Goal: Complete application form

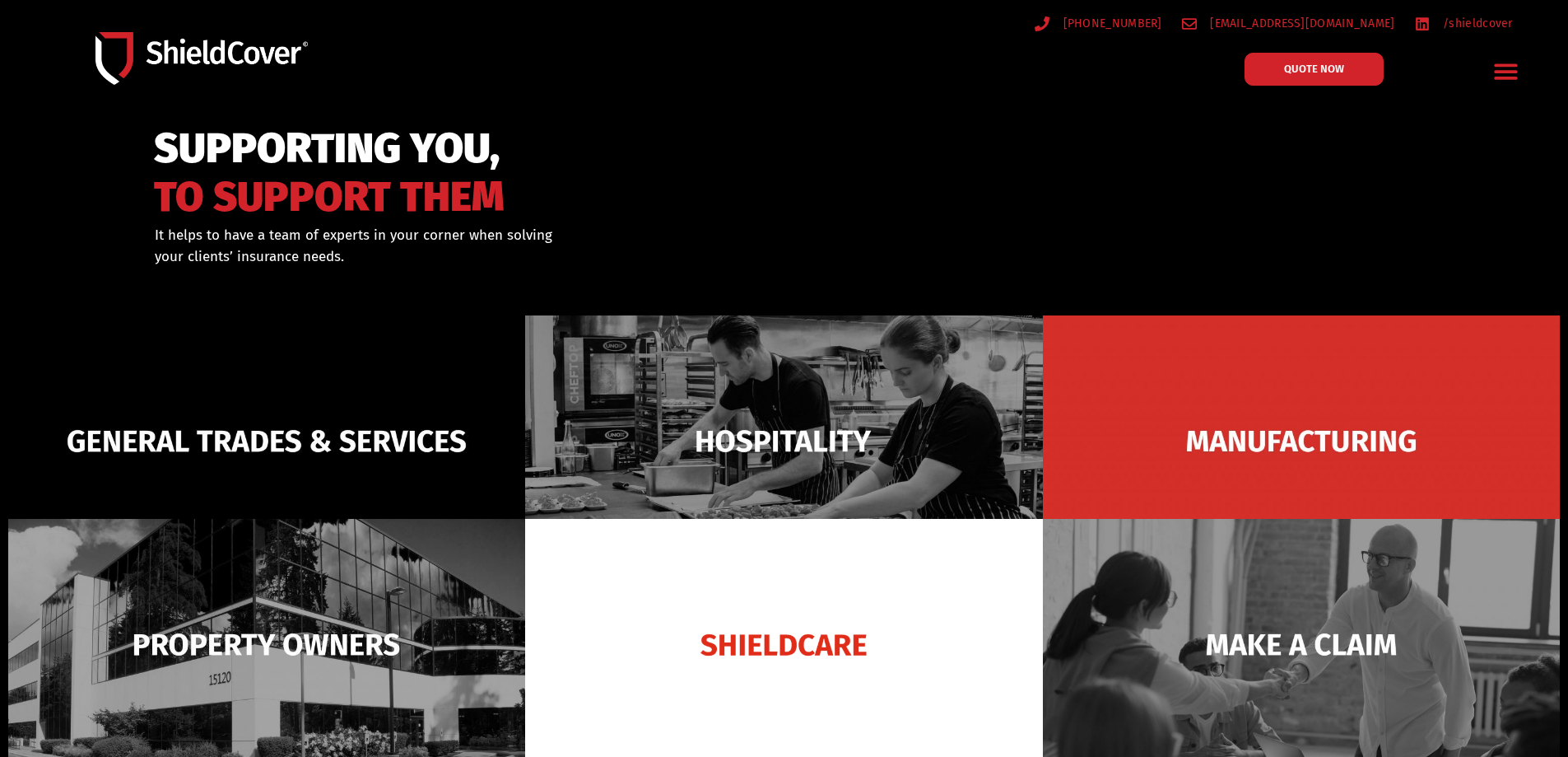
click at [1303, 66] on span "QUOTE NOW" at bounding box center [1314, 68] width 60 height 11
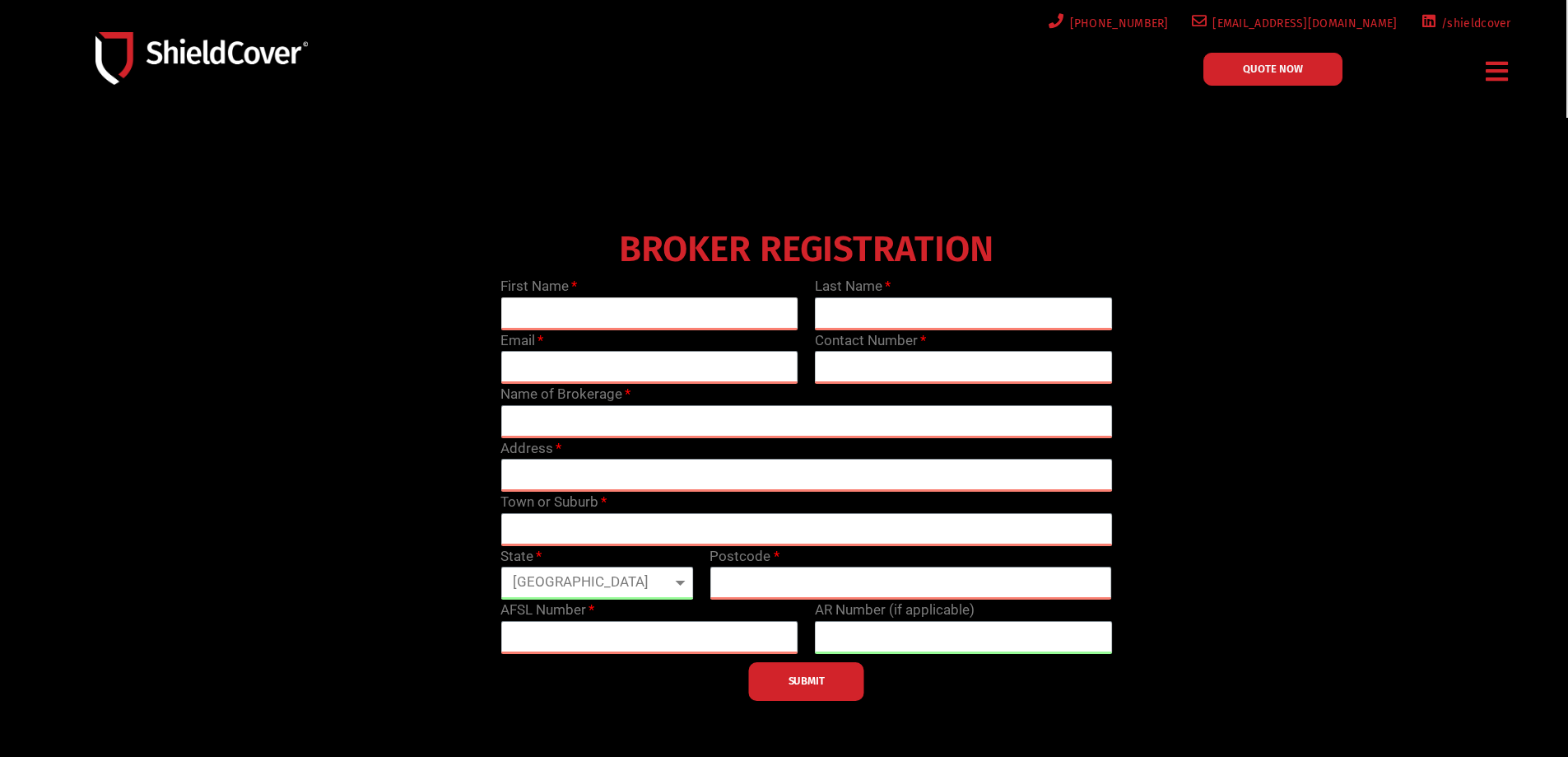
click at [619, 307] on input "text" at bounding box center [649, 314] width 298 height 33
click at [516, 313] on input "text" at bounding box center [649, 314] width 298 height 33
type input "T"
click at [1265, 72] on span "QUOTE NOW" at bounding box center [1273, 68] width 60 height 11
